Goal: Task Accomplishment & Management: Complete application form

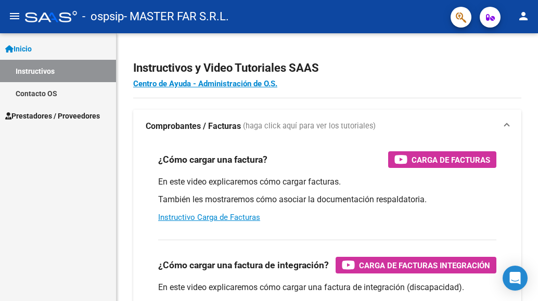
click at [68, 113] on span "Prestadores / Proveedores" at bounding box center [52, 115] width 95 height 11
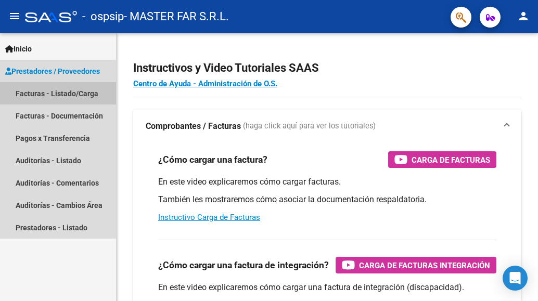
click at [67, 88] on link "Facturas - Listado/Carga" at bounding box center [58, 93] width 116 height 22
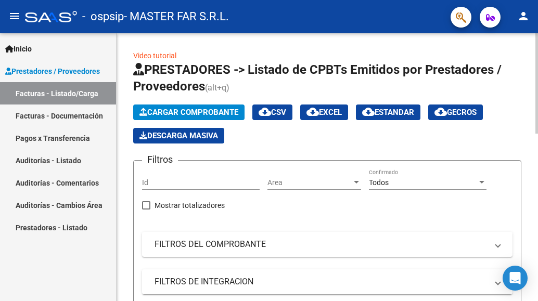
click at [152, 109] on span "Cargar Comprobante" at bounding box center [188, 112] width 99 height 9
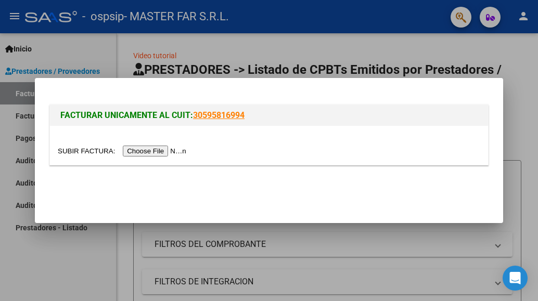
click at [141, 152] on input "file" at bounding box center [124, 151] width 132 height 11
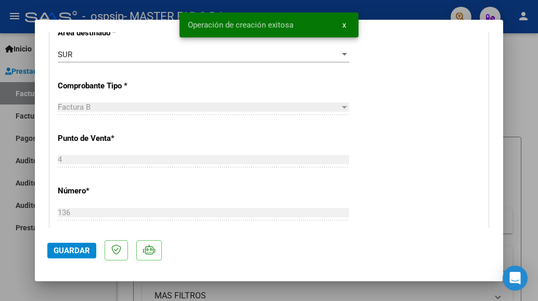
scroll to position [312, 0]
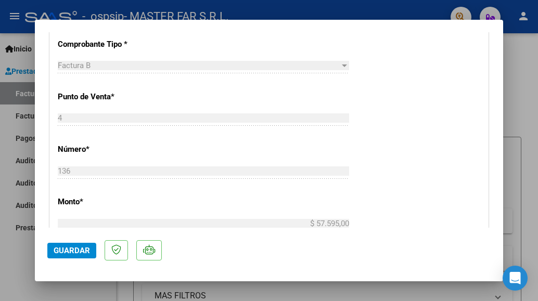
click at [80, 246] on span "Guardar" at bounding box center [72, 250] width 36 height 9
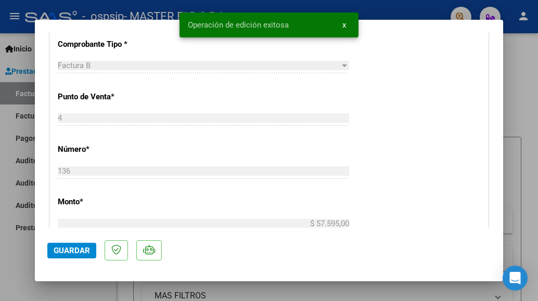
click at [515, 60] on div at bounding box center [269, 150] width 538 height 301
type input "$ 0,00"
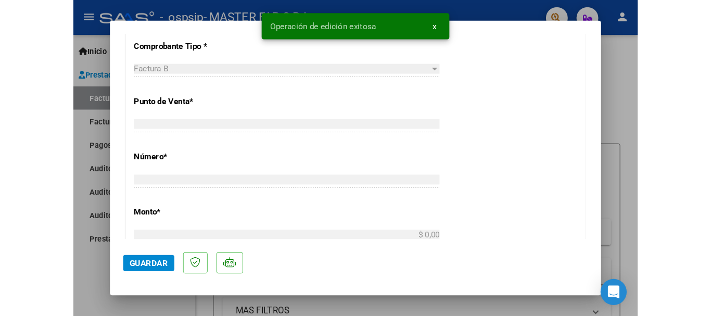
scroll to position [281, 0]
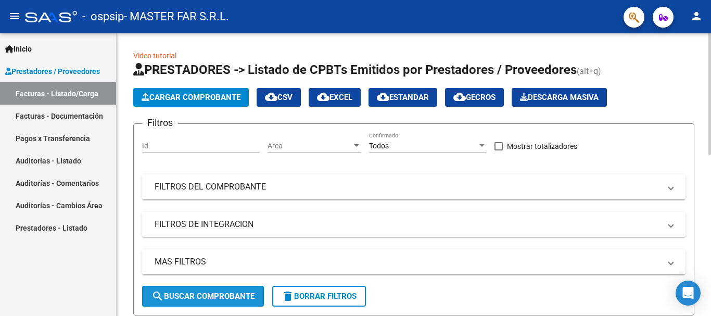
click at [216, 301] on button "search Buscar Comprobante" at bounding box center [203, 296] width 122 height 21
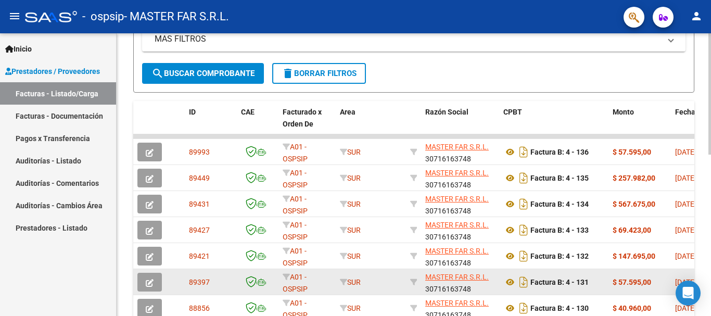
scroll to position [208, 0]
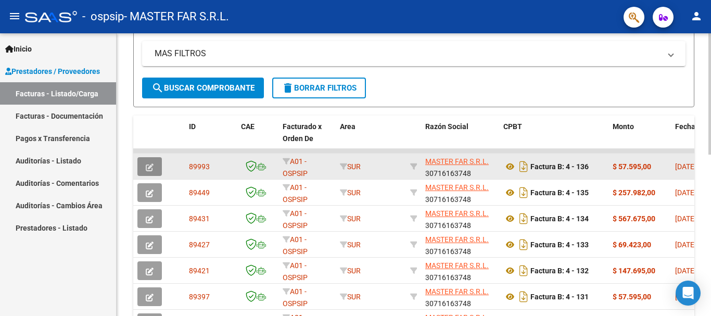
click at [154, 163] on button "button" at bounding box center [149, 166] width 24 height 19
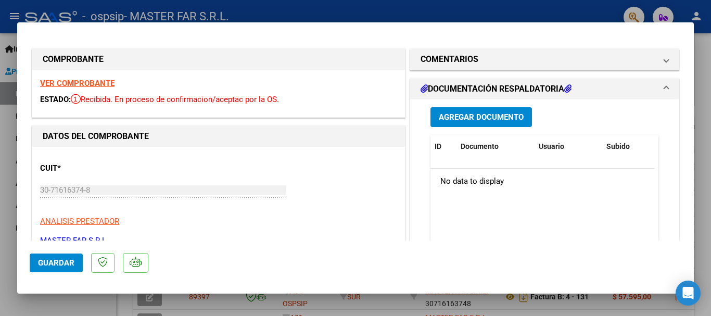
click at [485, 112] on span "Agregar Documento" at bounding box center [481, 116] width 85 height 9
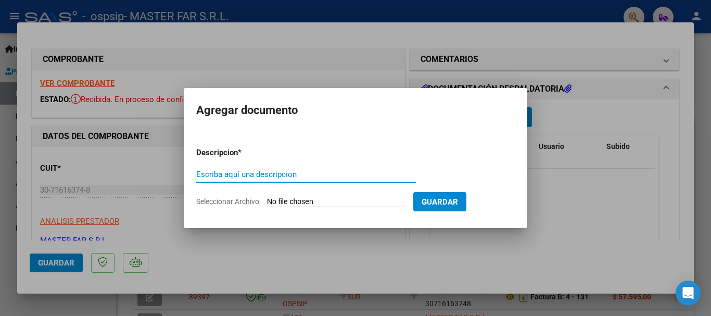
click at [366, 173] on input "Escriba aquí una descripcion" at bounding box center [306, 174] width 220 height 9
paste input "EXPEDIENTE FC-136- SEGURIDAD"
type input "EXPEDIENTE FC-136- SEGURIDAD"
click at [355, 201] on input "Seleccionar Archivo" at bounding box center [336, 202] width 138 height 10
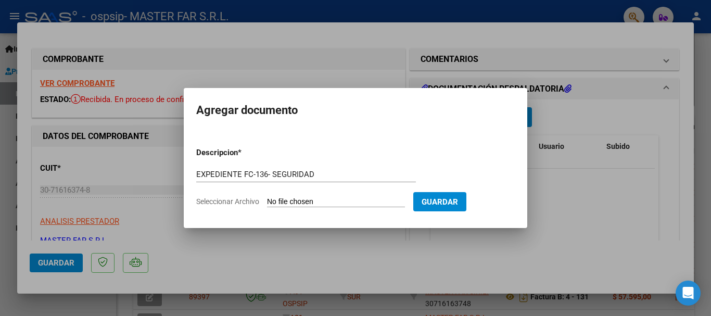
type input "C:\fakepath\EXPEDIENTE FC-136- SEGURIDAD.pdf"
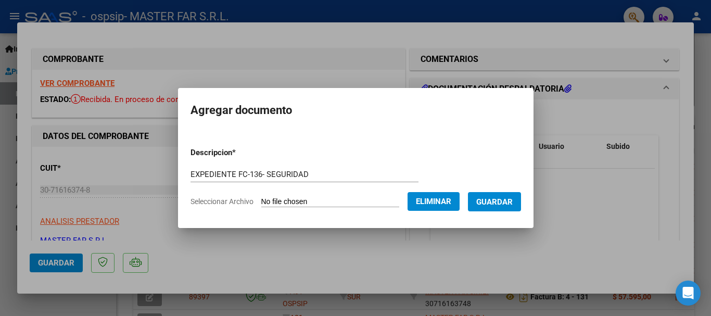
click at [503, 196] on button "Guardar" at bounding box center [494, 201] width 53 height 19
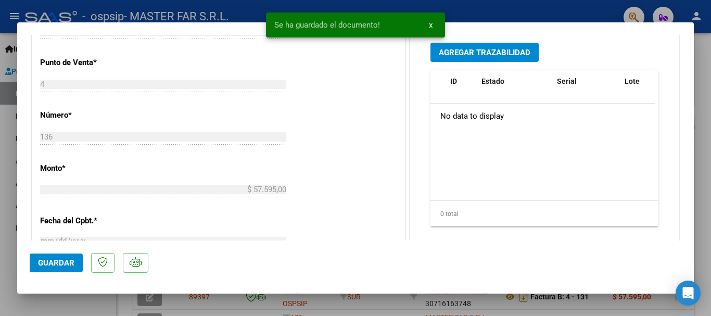
scroll to position [312, 0]
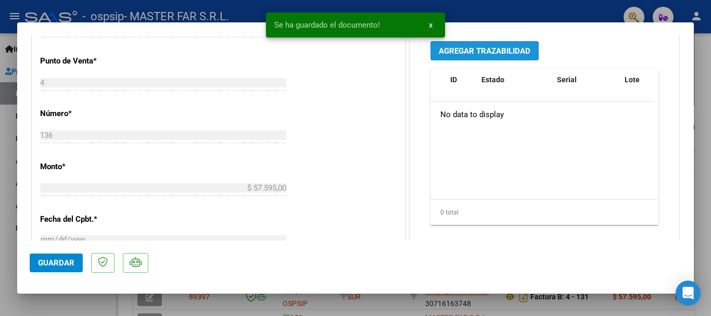
click at [467, 55] on span "Agregar Trazabilidad" at bounding box center [485, 50] width 92 height 9
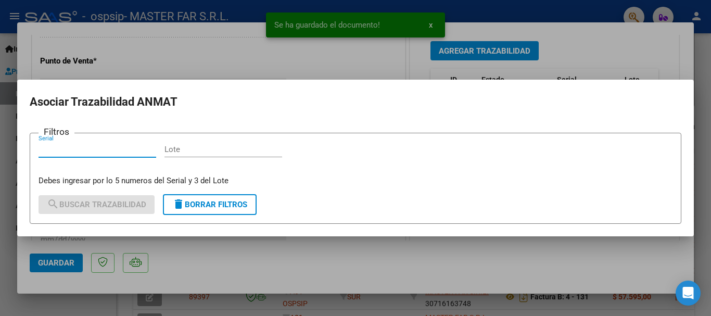
click at [106, 141] on form "Filtros Serial Lote Debes ingresar por lo 5 numeros del Serial y 3 del Lote sea…" at bounding box center [356, 178] width 652 height 91
click at [117, 145] on input "Serial" at bounding box center [98, 149] width 118 height 9
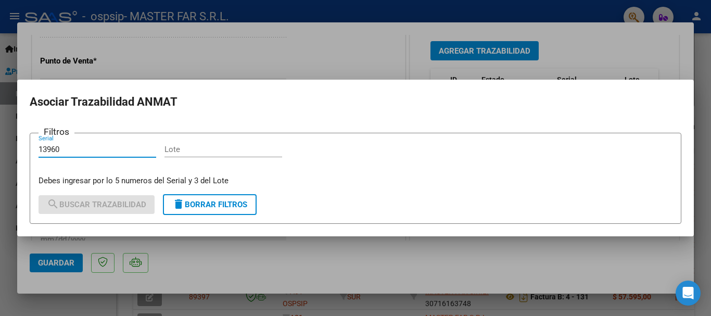
type input "13960"
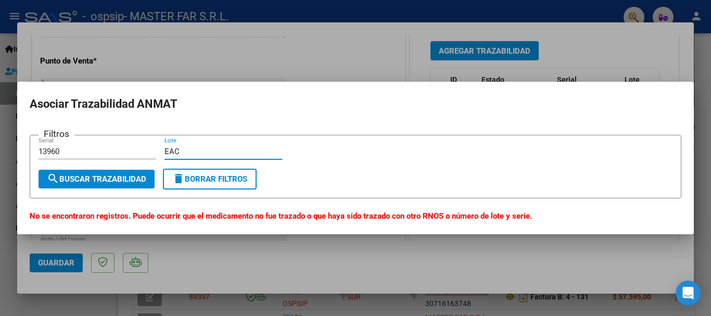
type input "EAC"
click at [119, 181] on span "search Buscar Trazabilidad" at bounding box center [96, 178] width 99 height 9
click at [538, 113] on h2 "Asociar Trazabilidad ANMAT" at bounding box center [356, 104] width 652 height 20
drag, startPoint x: 456, startPoint y: 171, endPoint x: 336, endPoint y: 132, distance: 126.6
click at [456, 171] on form "Filtros 13960 Serial EAC Lote search Buscar Trazabilidad delete Borrar Filtros" at bounding box center [356, 167] width 652 height 64
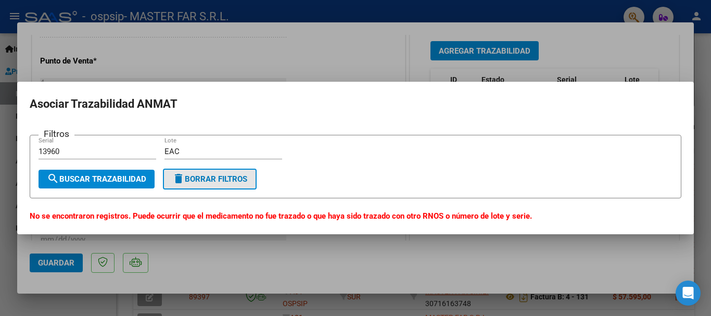
click at [211, 182] on span "delete Borrar Filtros" at bounding box center [209, 178] width 75 height 9
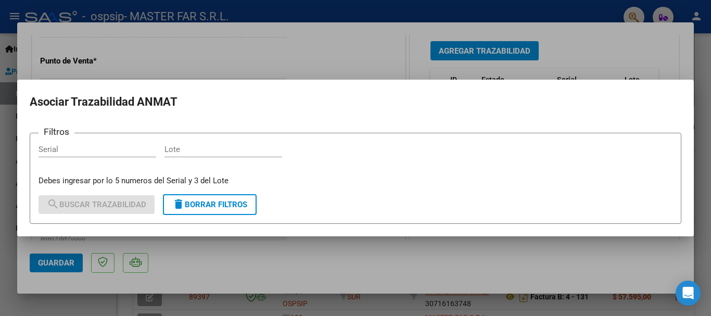
click at [76, 148] on input "Serial" at bounding box center [98, 149] width 118 height 9
type input "39006"
click at [186, 155] on div "Lote" at bounding box center [223, 150] width 118 height 16
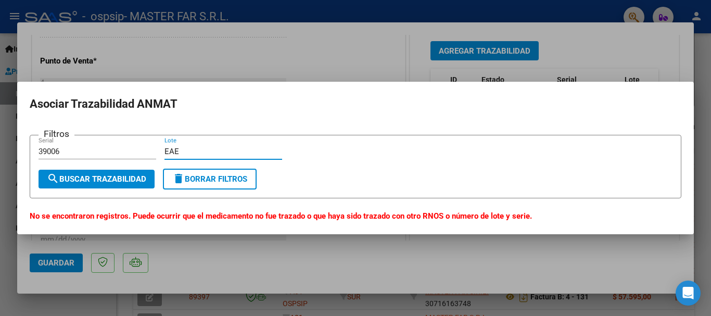
type input "EAE"
click at [538, 71] on div at bounding box center [355, 158] width 711 height 316
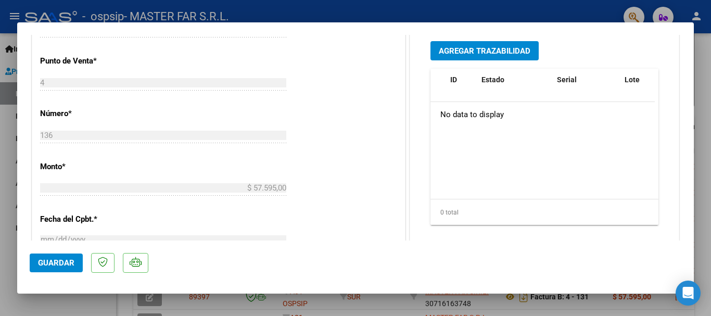
click at [474, 56] on button "Agregar Trazabilidad" at bounding box center [484, 50] width 108 height 19
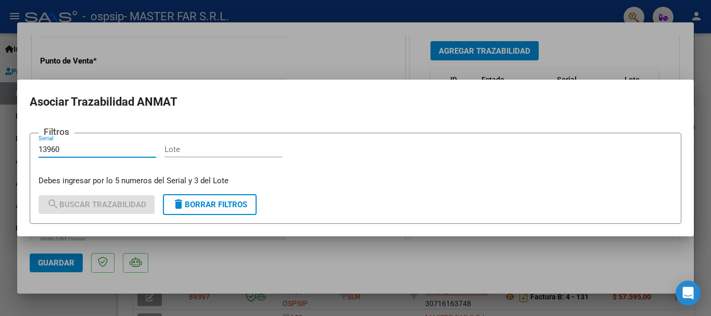
type input "13960"
type input "EAC"
